Goal: Book appointment/travel/reservation

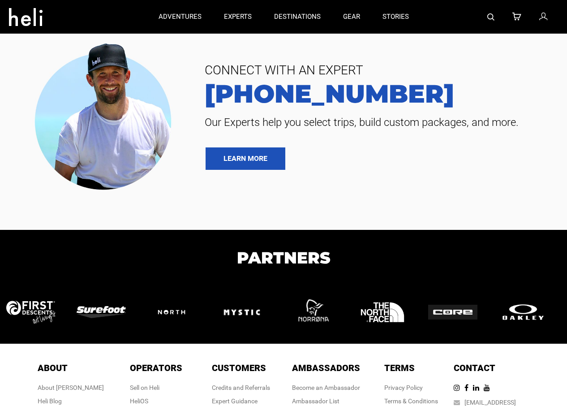
type input "Ski & Ride"
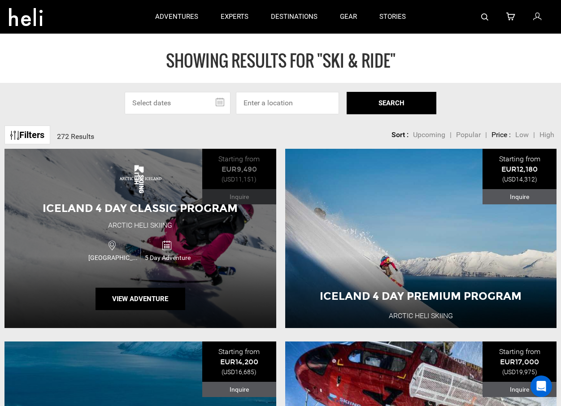
click at [147, 201] on div "Iceland 4 Day Classic Program" at bounding box center [139, 208] width 217 height 15
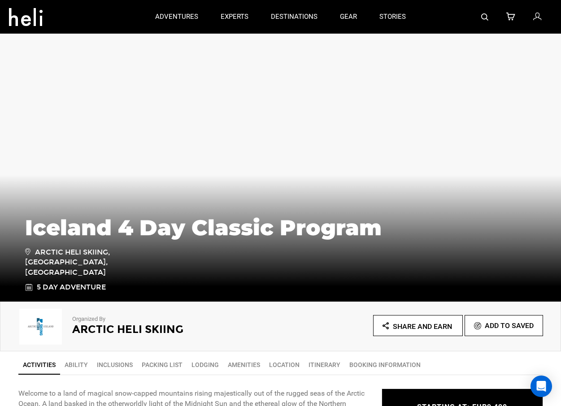
scroll to position [175, 0]
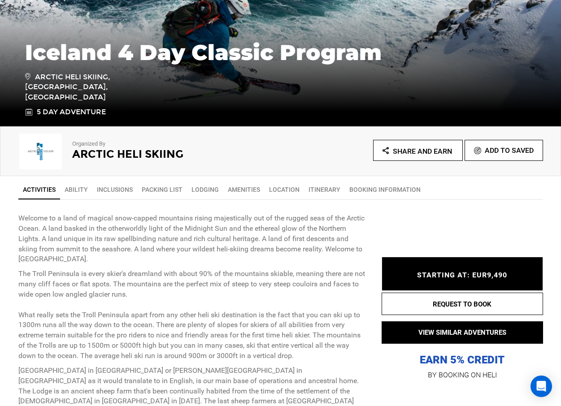
click at [92, 193] on link "Ability" at bounding box center [76, 190] width 32 height 18
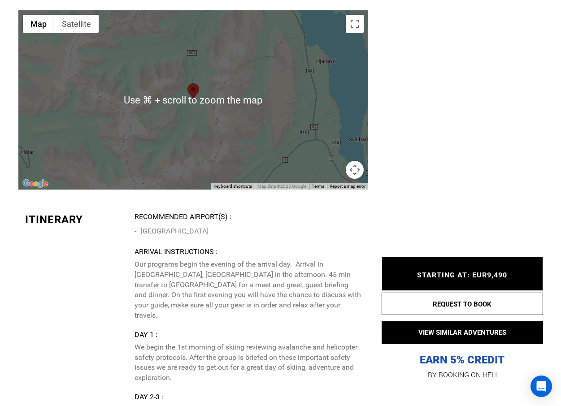
scroll to position [2210, 0]
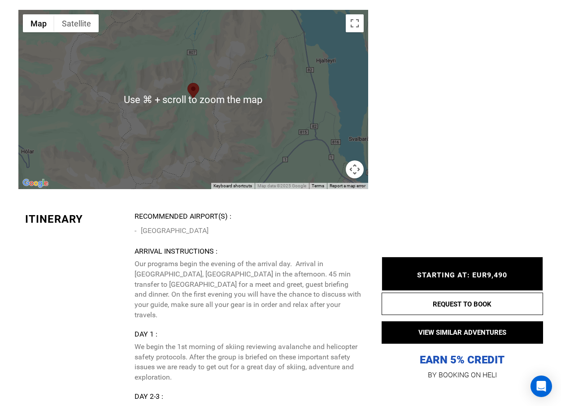
type input "Ski & Ride"
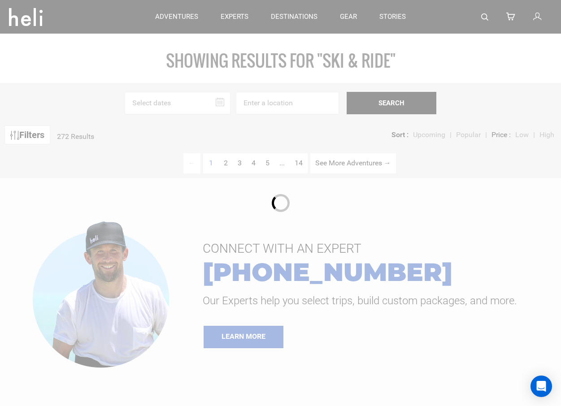
click at [15, 19] on div at bounding box center [280, 203] width 561 height 406
